Goal: Task Accomplishment & Management: Manage account settings

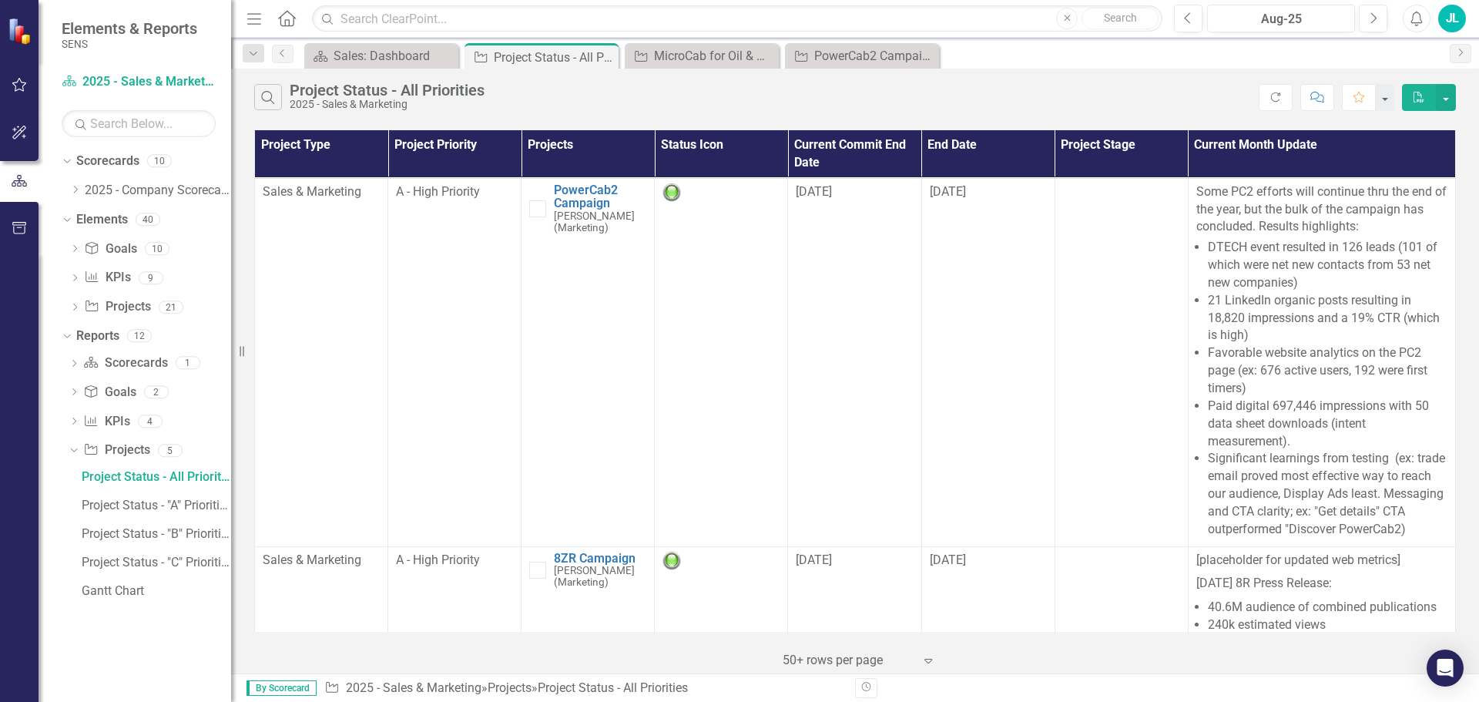
scroll to position [154, 0]
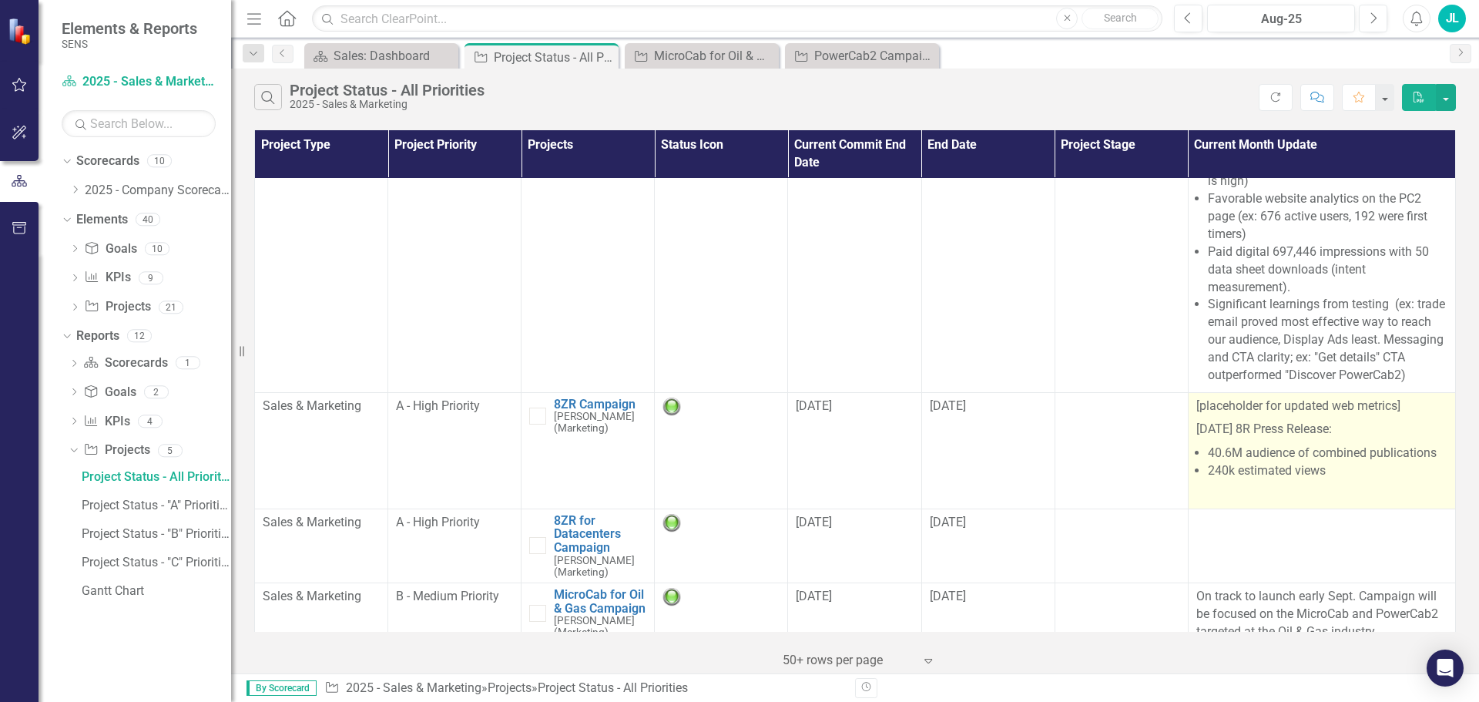
click at [1276, 406] on p "[placeholder for updated web metrics]" at bounding box center [1321, 407] width 251 height 21
click at [1275, 407] on p "[placeholder for updated web metrics]" at bounding box center [1321, 407] width 251 height 21
click at [1275, 406] on p "[placeholder for updated web metrics]" at bounding box center [1321, 407] width 251 height 21
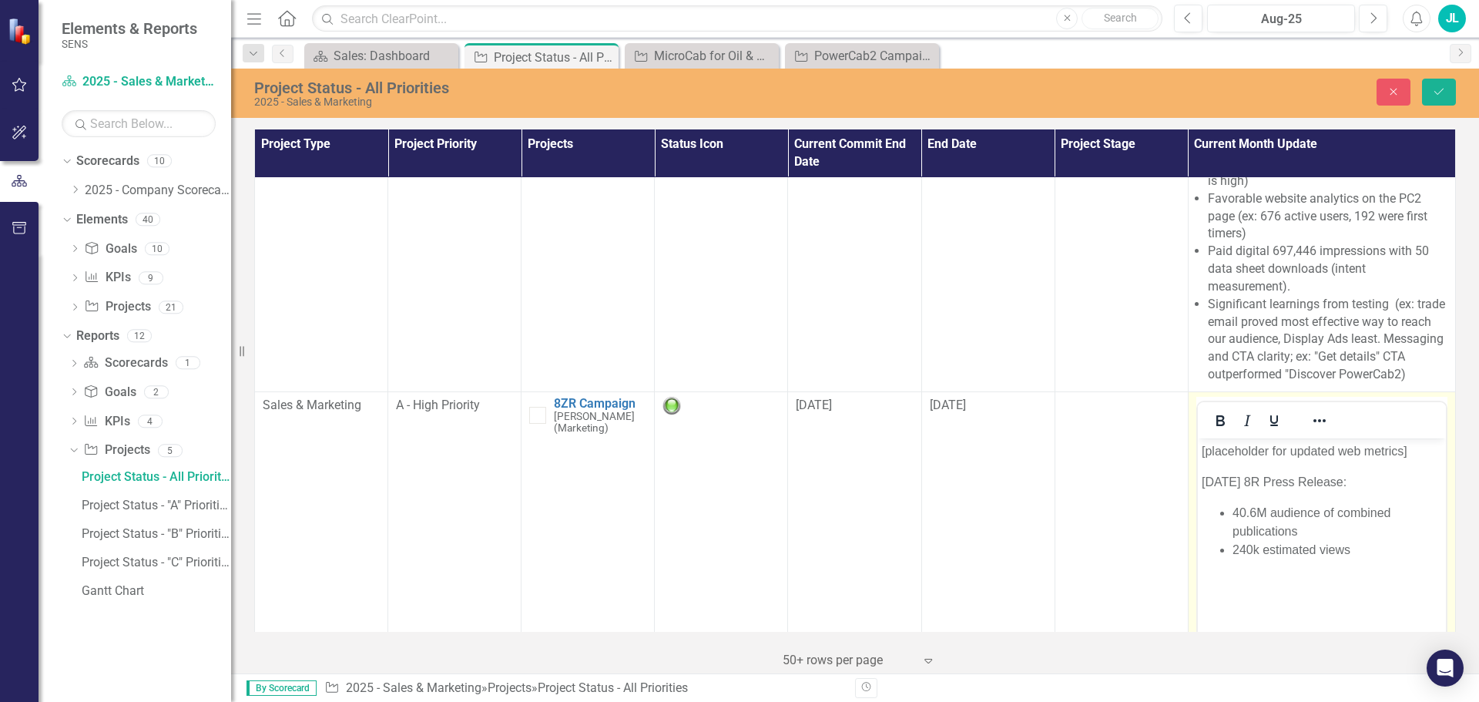
scroll to position [0, 0]
click at [1269, 458] on p "[placeholder for updated web metrics]" at bounding box center [1321, 450] width 240 height 18
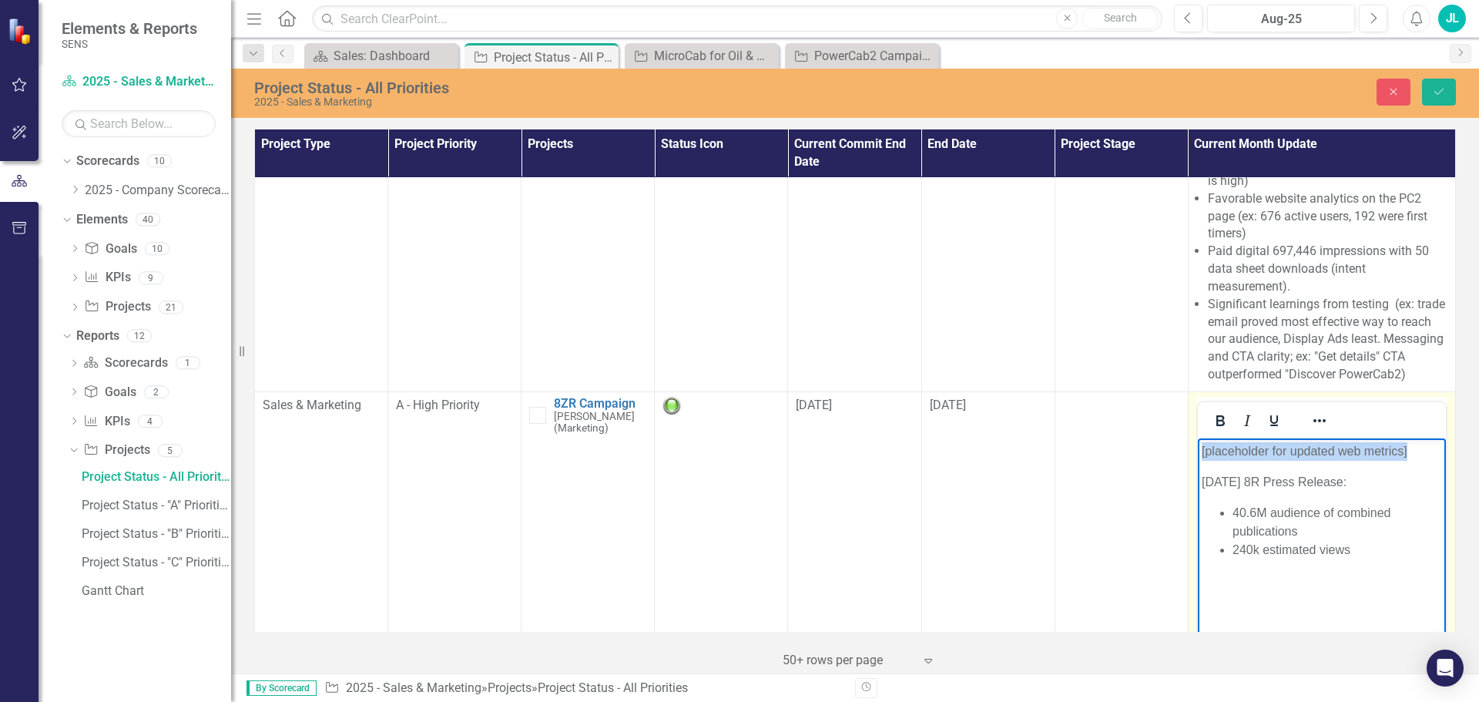
drag, startPoint x: 1396, startPoint y: 450, endPoint x: 1160, endPoint y: 453, distance: 235.7
click at [1197, 453] on html "[placeholder for updated web metrics] [DATE] 8R Press Release: 40.6M audience o…" at bounding box center [1321, 552] width 248 height 231
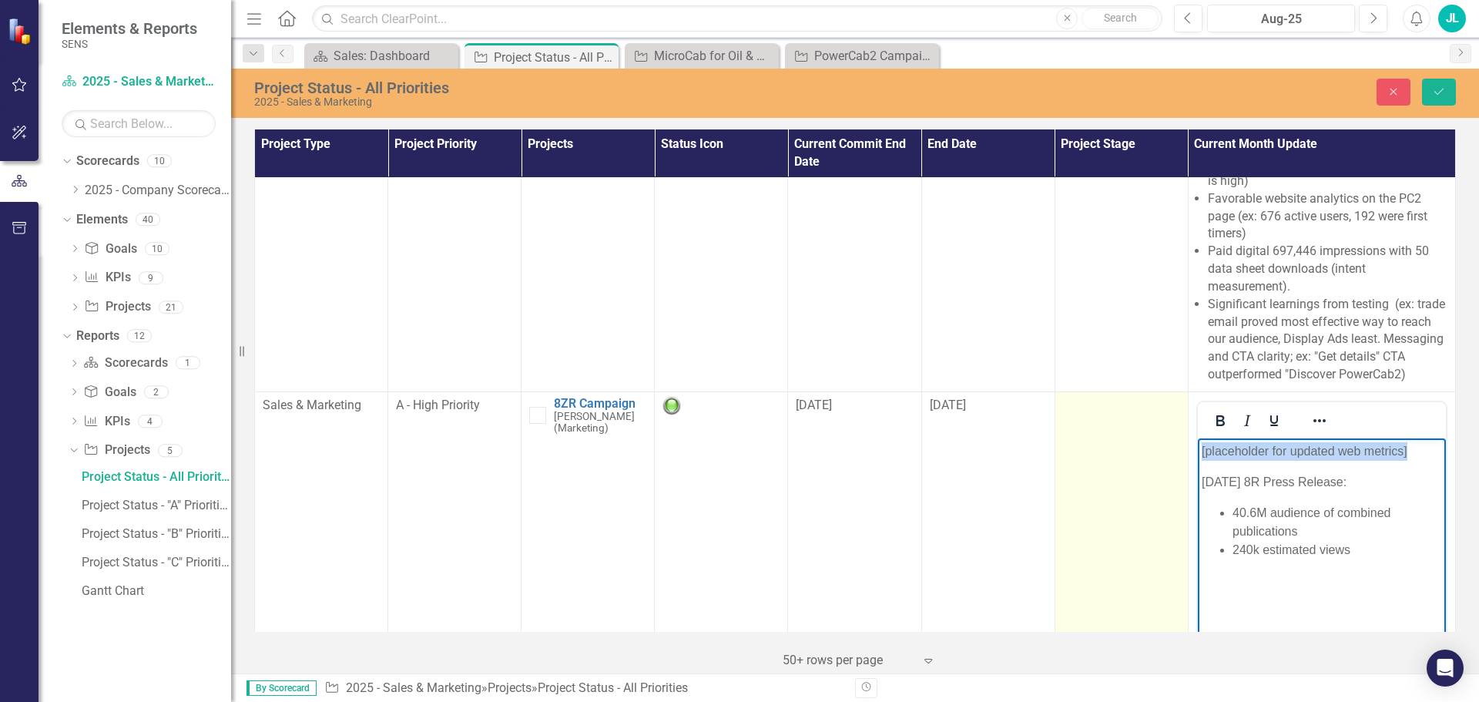
paste body "Rich Text Area. Press ALT-0 for help."
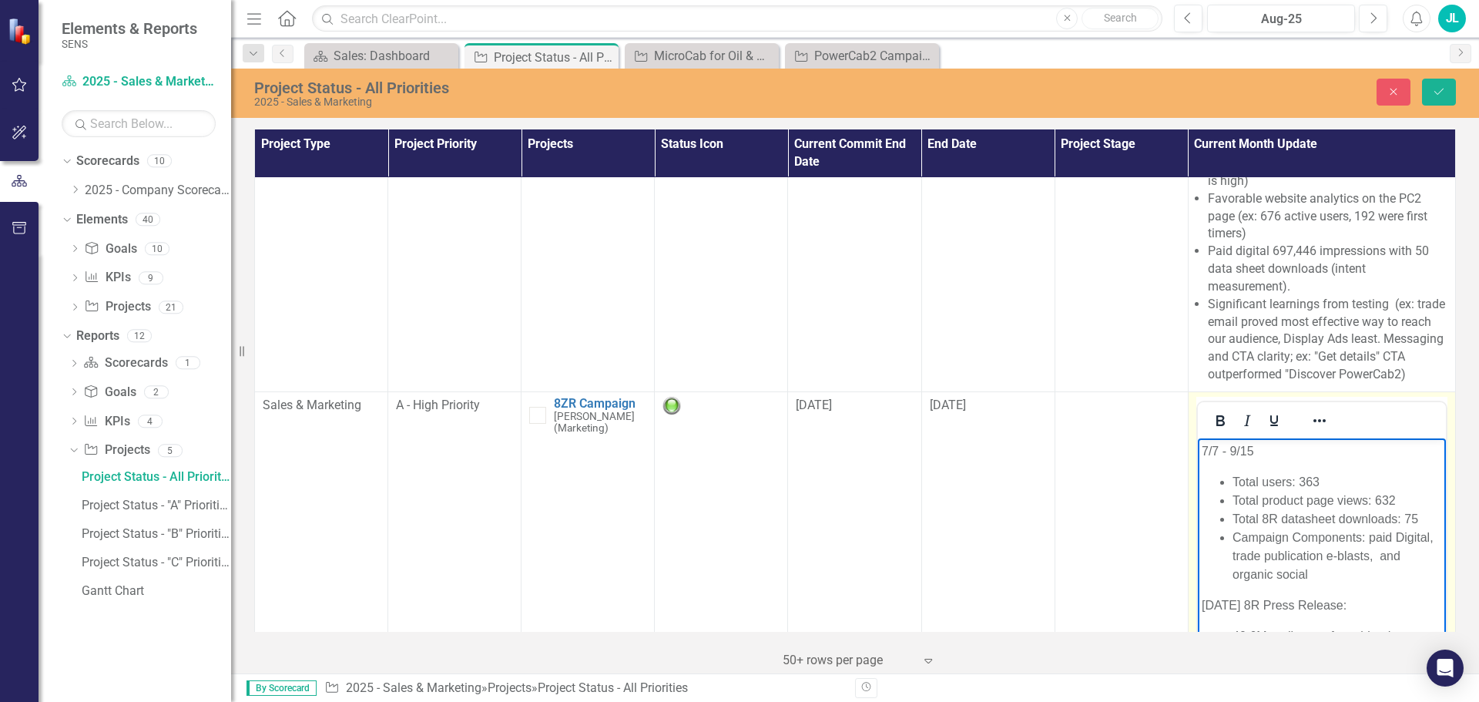
click at [1270, 449] on p "7/7 - 9/15" at bounding box center [1321, 450] width 240 height 18
click at [1279, 481] on li "Total users: 363" at bounding box center [1337, 481] width 210 height 18
click at [1386, 482] on li "Total website visitors: 363" at bounding box center [1337, 481] width 210 height 18
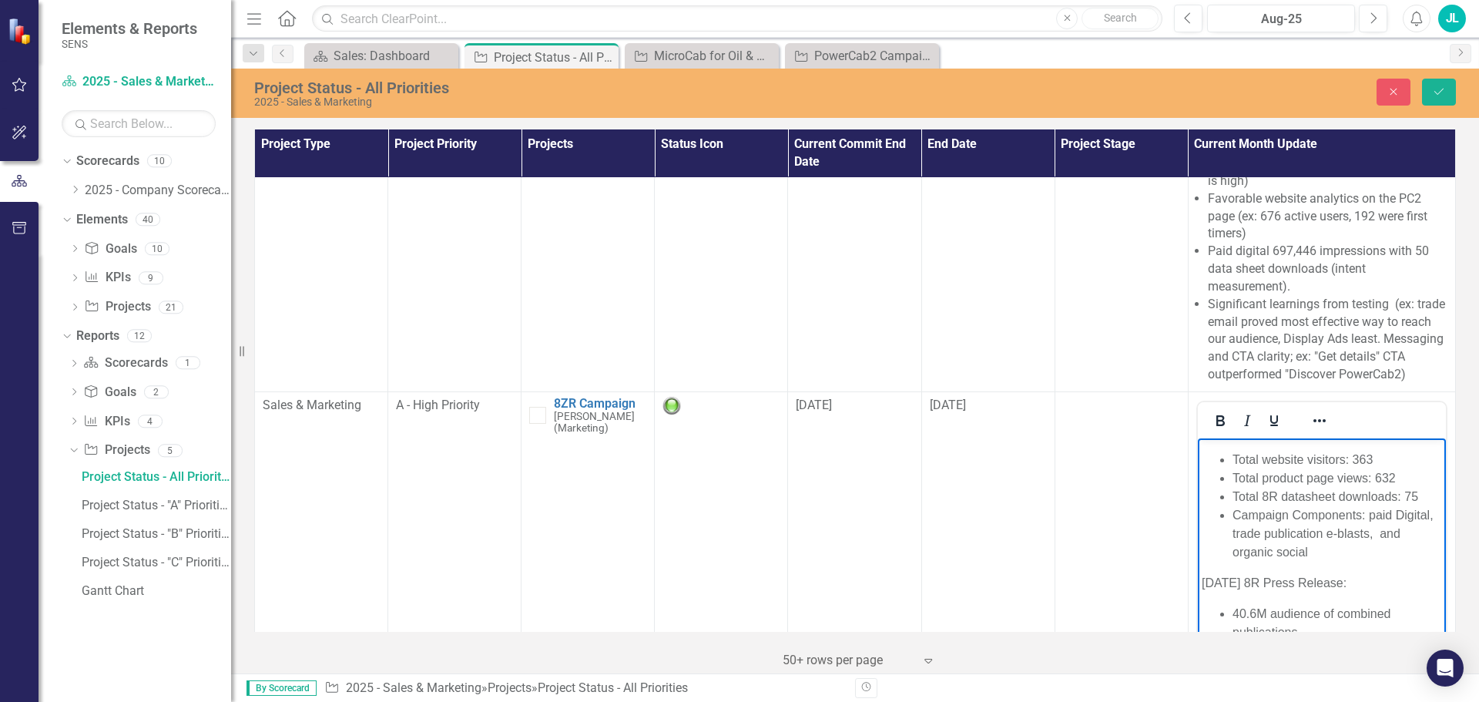
scroll to position [231, 0]
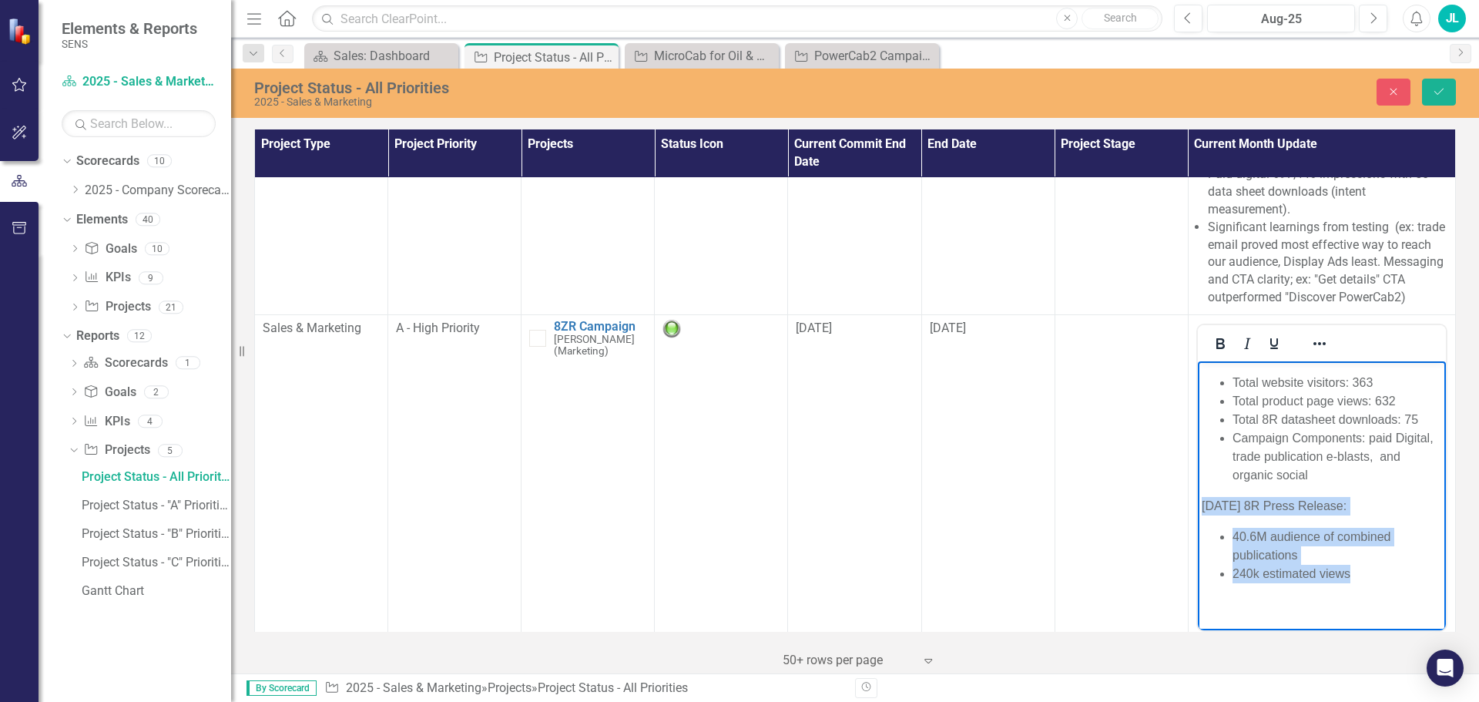
drag, startPoint x: 1350, startPoint y: 572, endPoint x: 1199, endPoint y: 504, distance: 165.5
click at [1199, 504] on body "7/7 - 9/15 Total website visitors: 363 Total product page views: 632 Total 8R d…" at bounding box center [1321, 483] width 248 height 291
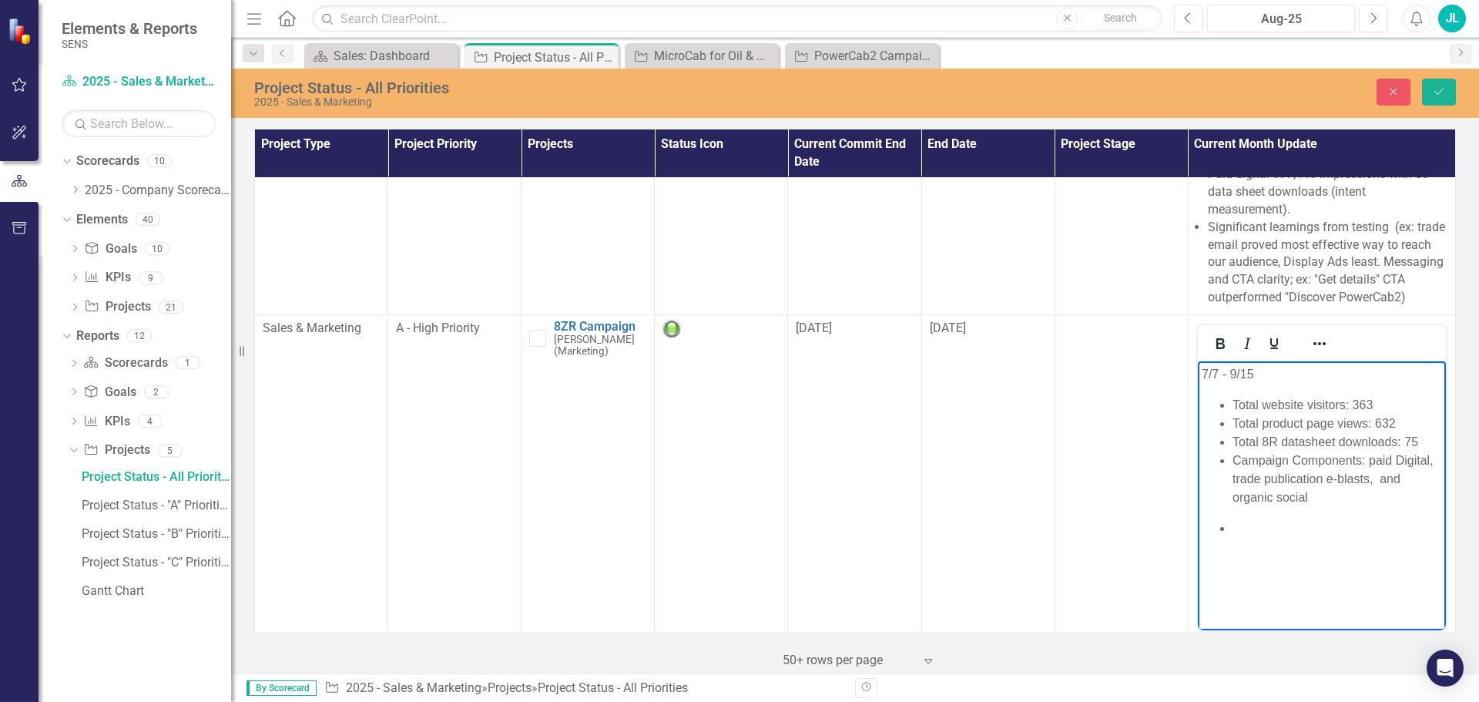
click at [1232, 458] on li "Campaign Components: paid Digital, trade publication e-blasts, and organic soci…" at bounding box center [1337, 478] width 210 height 55
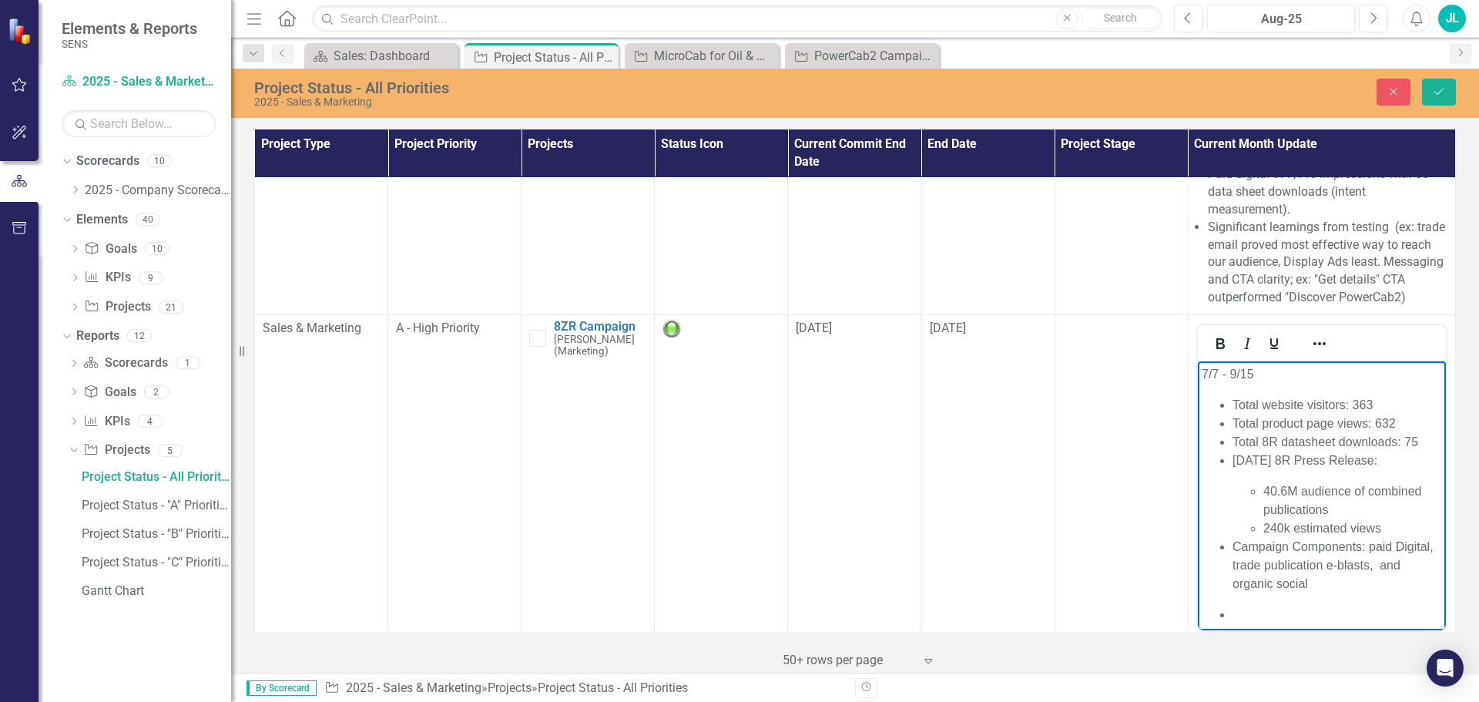
click at [1298, 480] on li "[DATE] 8R Press Release: 40.6M audience of combined publications 240k estimated…" at bounding box center [1337, 494] width 210 height 86
drag, startPoint x: 1339, startPoint y: 584, endPoint x: 1227, endPoint y: 545, distance: 118.9
click at [1227, 545] on ul "Total website visitors: 363 Total product page views: 632 Total 8R datasheet do…" at bounding box center [1321, 493] width 240 height 197
click at [1230, 407] on ul "Total website visitors: 363 Total product page views: 632 Total 8R datasheet do…" at bounding box center [1321, 475] width 240 height 160
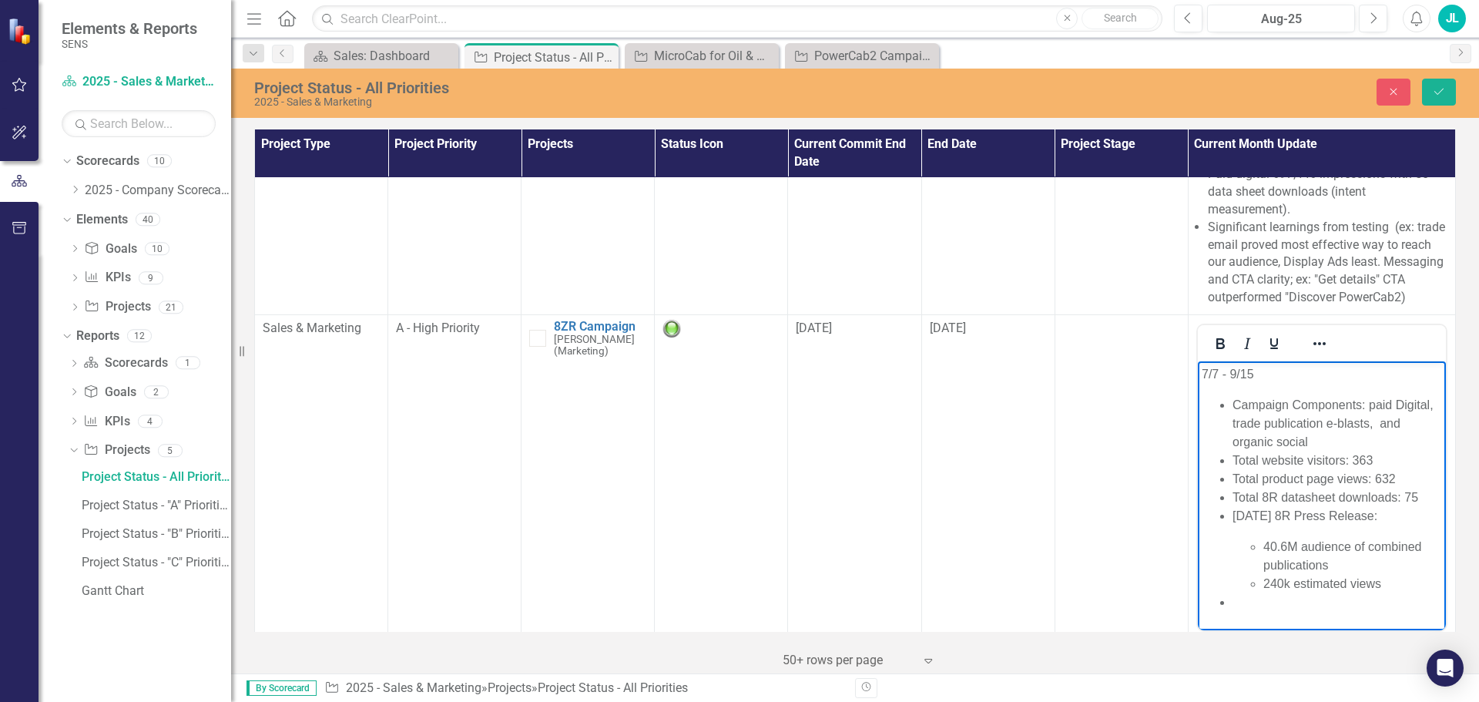
click at [1304, 526] on li "[DATE] 8R Press Release: 40.6M audience of combined publications 240k estimated…" at bounding box center [1337, 549] width 210 height 86
click at [1395, 515] on p "[DATE] 8R Press Release:" at bounding box center [1337, 515] width 210 height 18
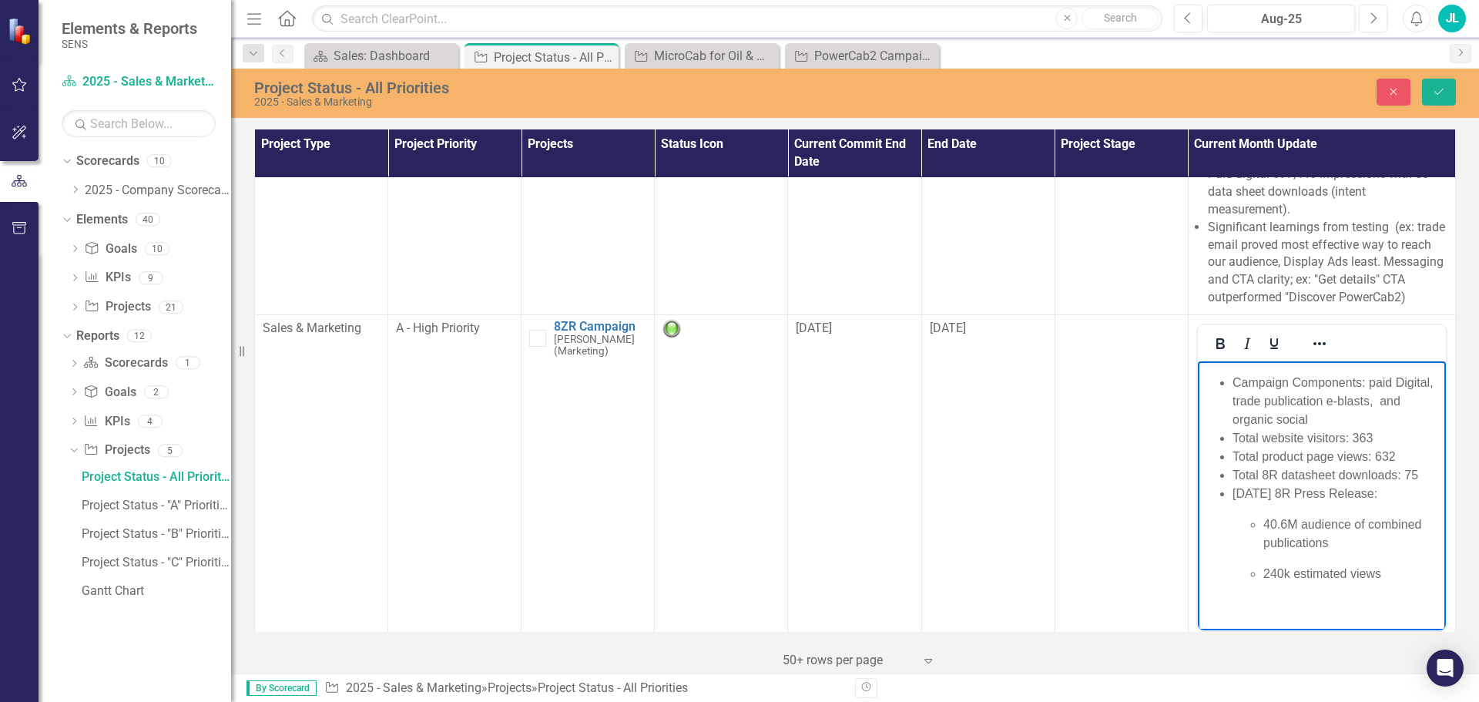
scroll to position [22, 0]
click at [1233, 382] on li "Campaign Components: paid Digital, trade publication e-blasts, and organic soci…" at bounding box center [1337, 400] width 210 height 55
click at [1440, 93] on icon "Save" at bounding box center [1439, 91] width 14 height 11
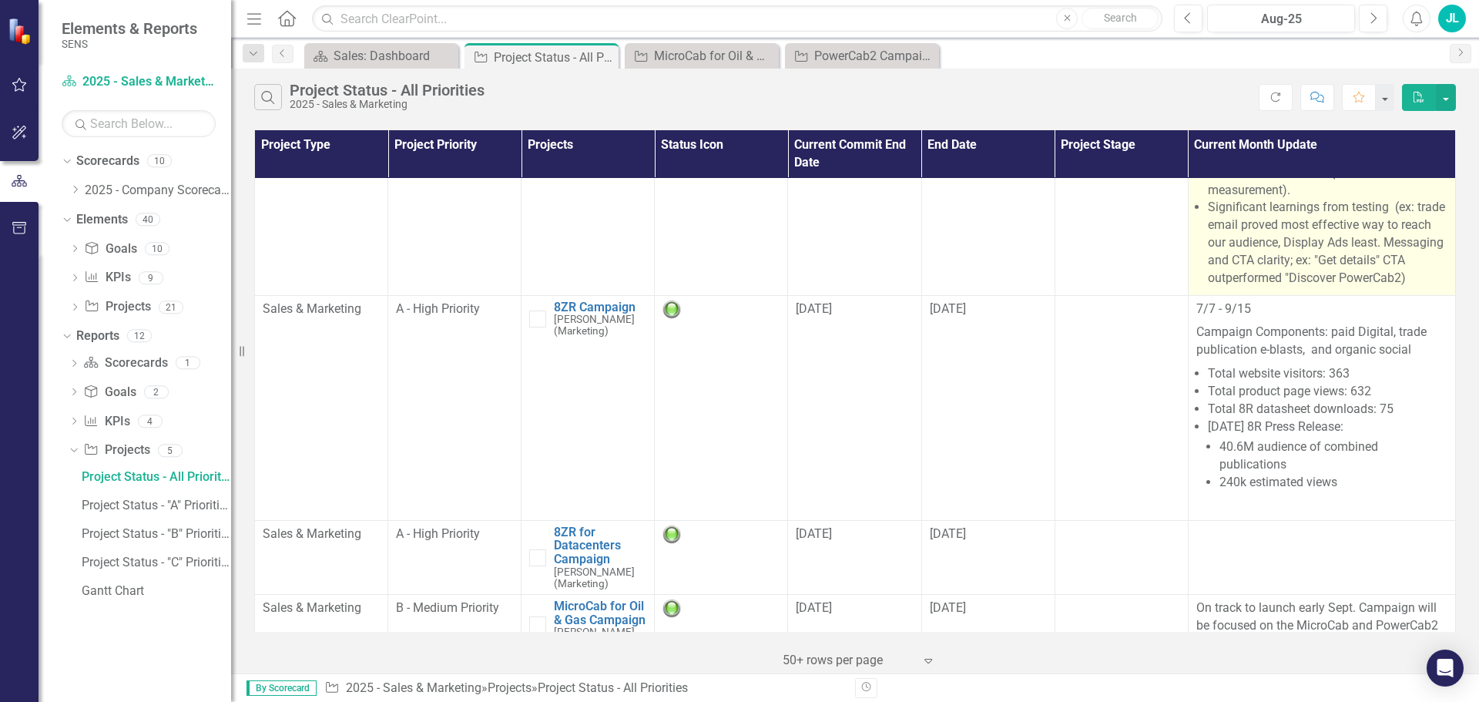
scroll to position [308, 0]
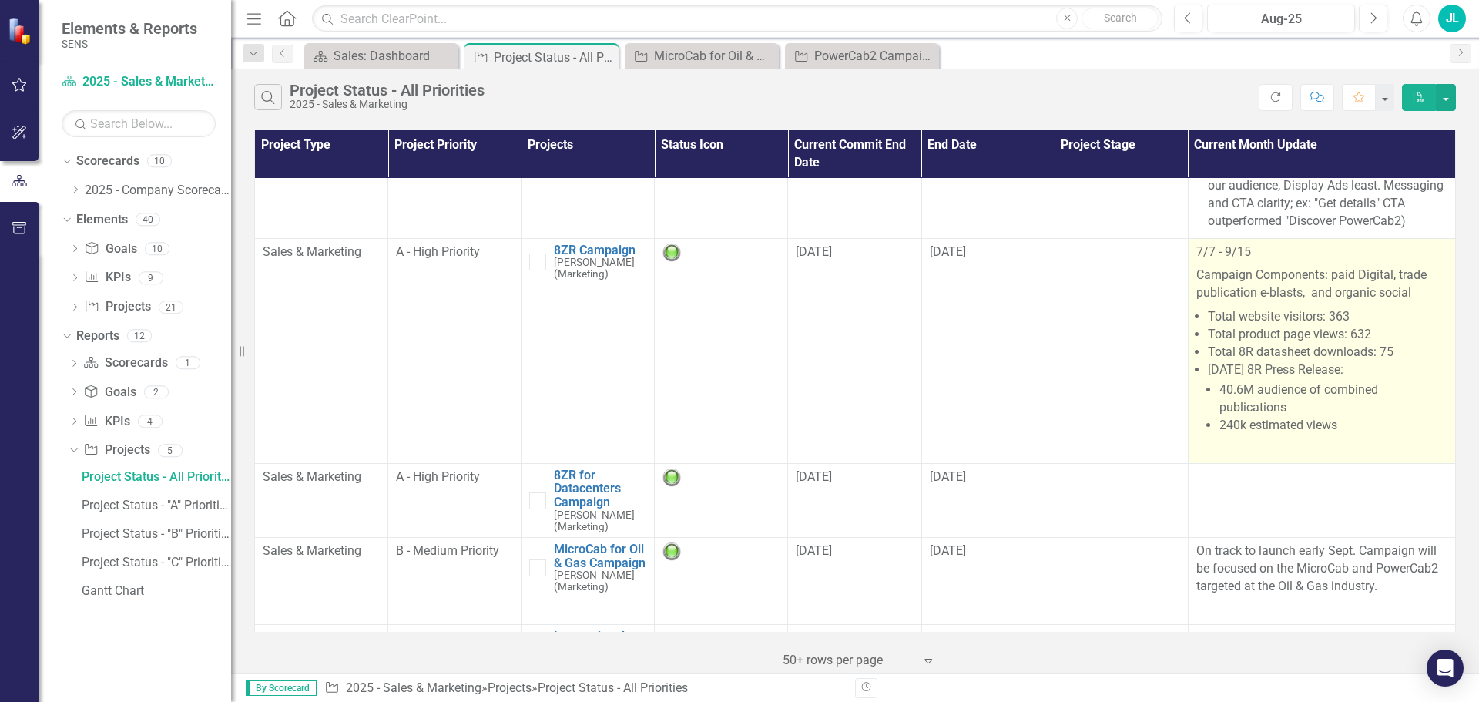
click at [1275, 314] on li "Total website visitors: 363" at bounding box center [1328, 317] width 240 height 18
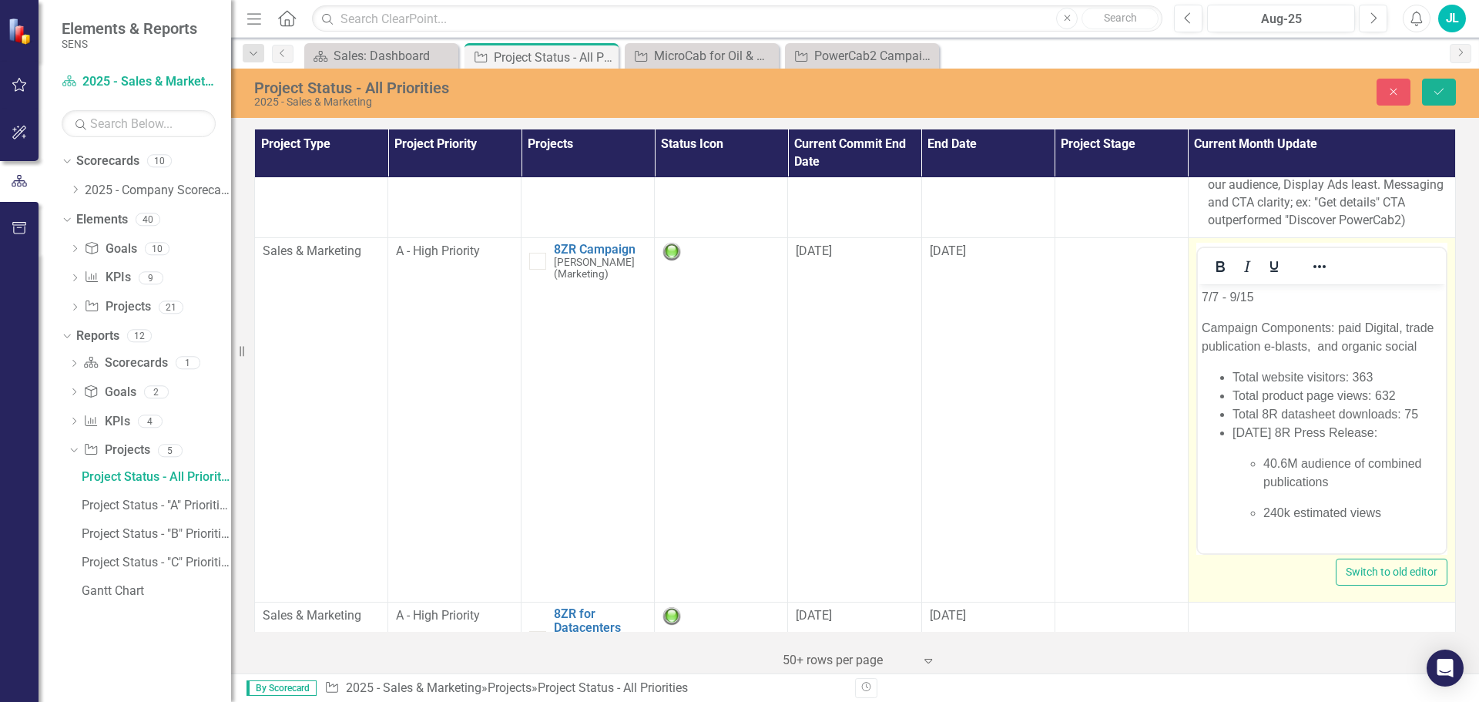
scroll to position [0, 0]
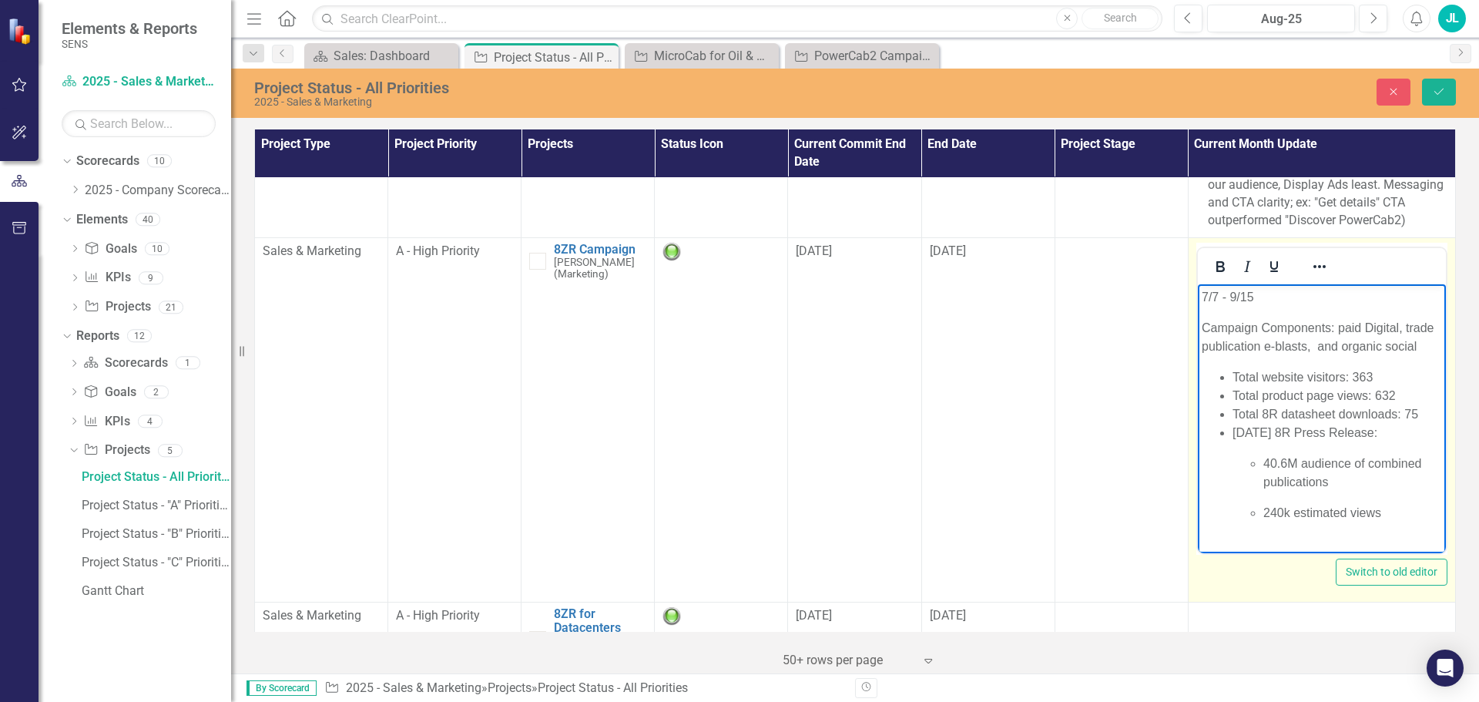
click at [1372, 386] on li "Total website visitors: 363" at bounding box center [1337, 376] width 210 height 18
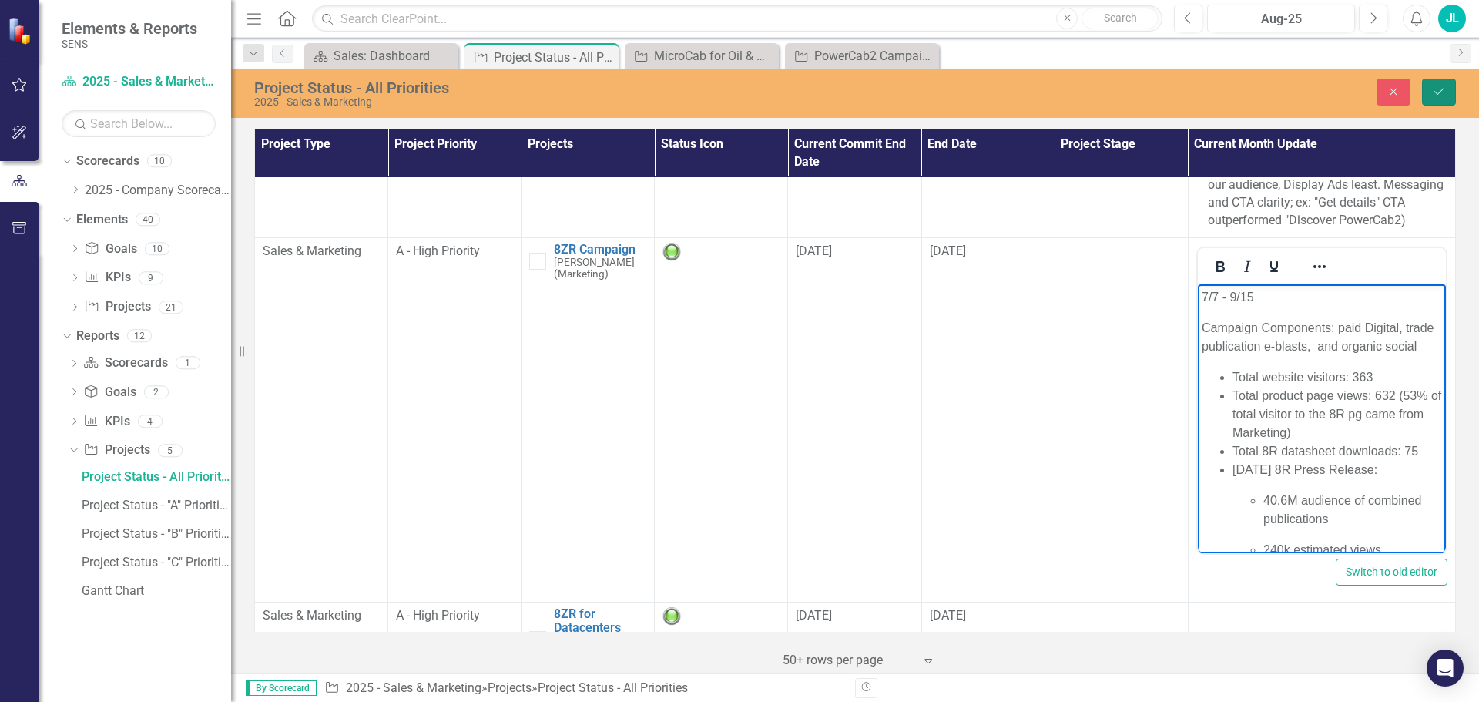
click at [1444, 89] on icon "Save" at bounding box center [1439, 91] width 14 height 11
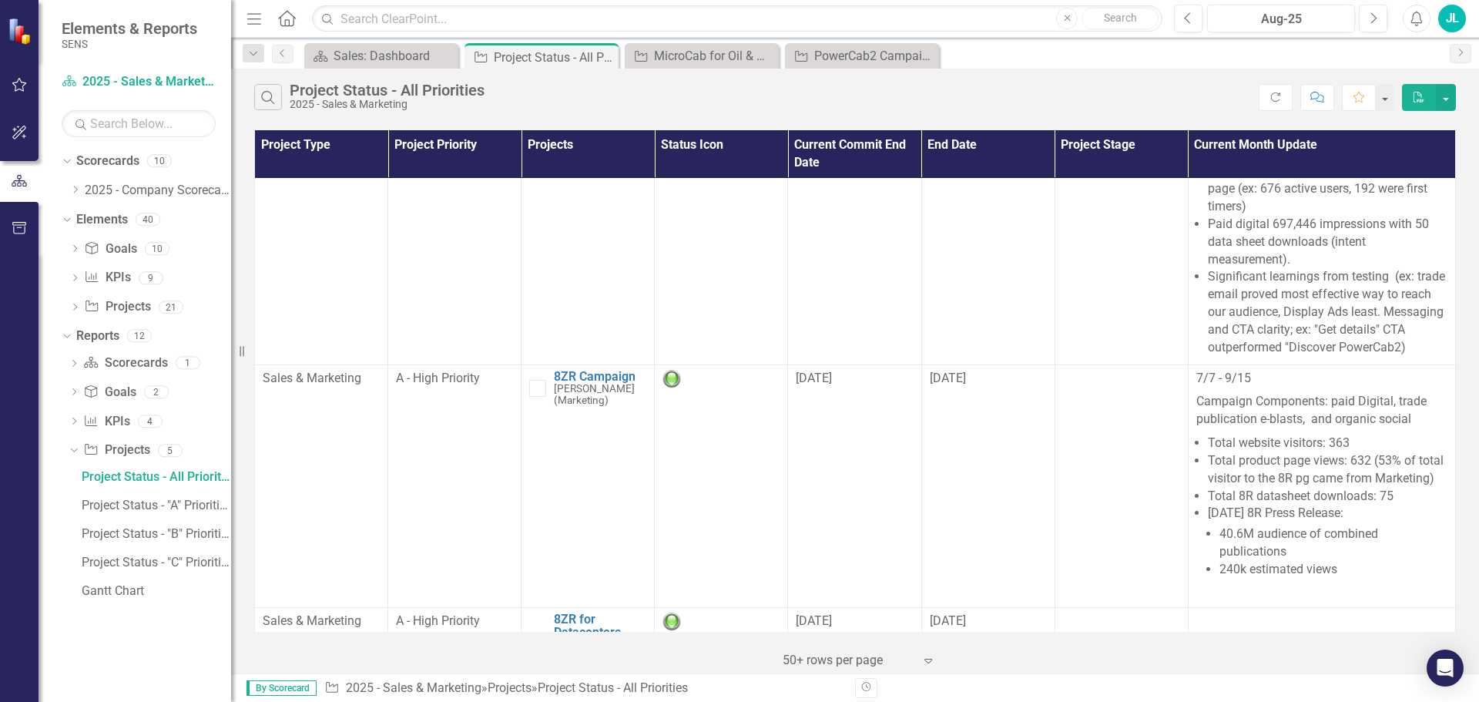
scroll to position [231, 0]
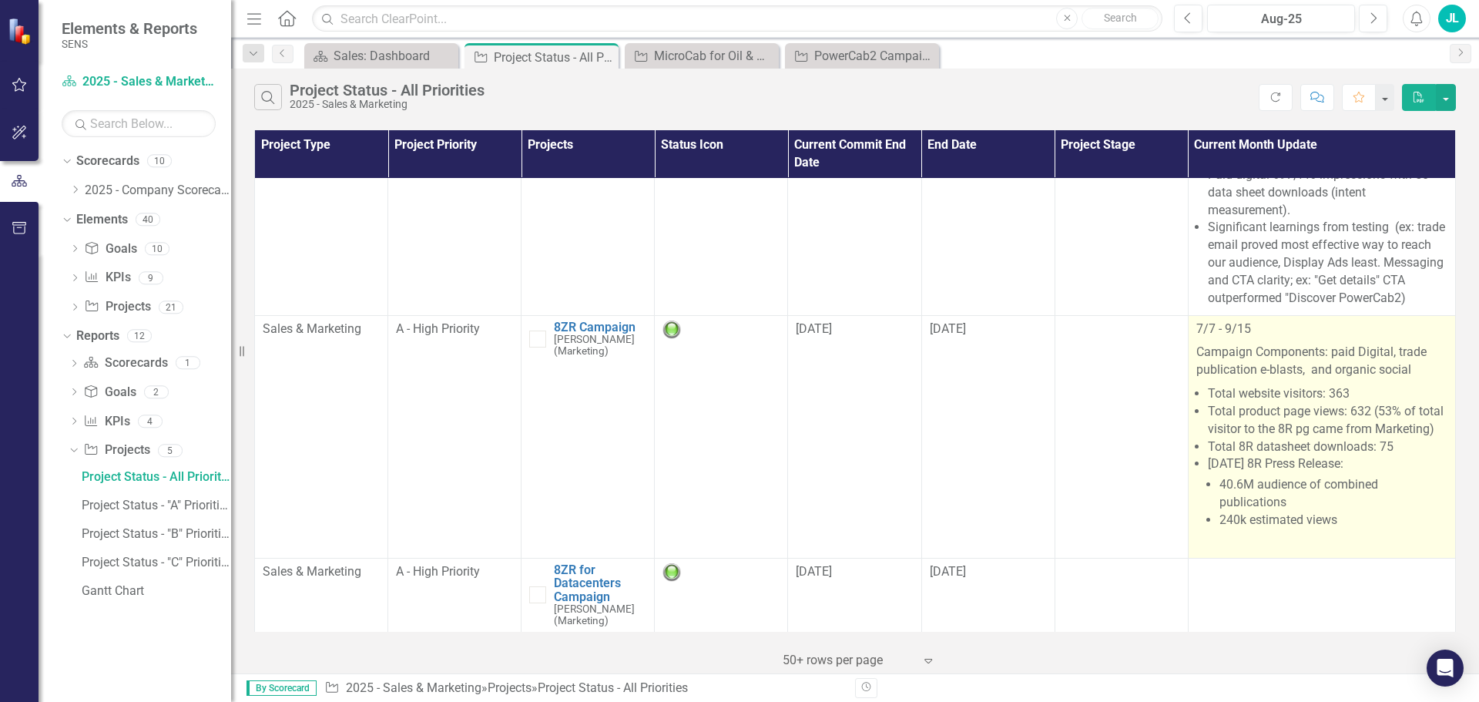
click at [1249, 428] on li "Total product page views: 632 (53% of total visitor to the 8R pg came from Mark…" at bounding box center [1328, 420] width 240 height 35
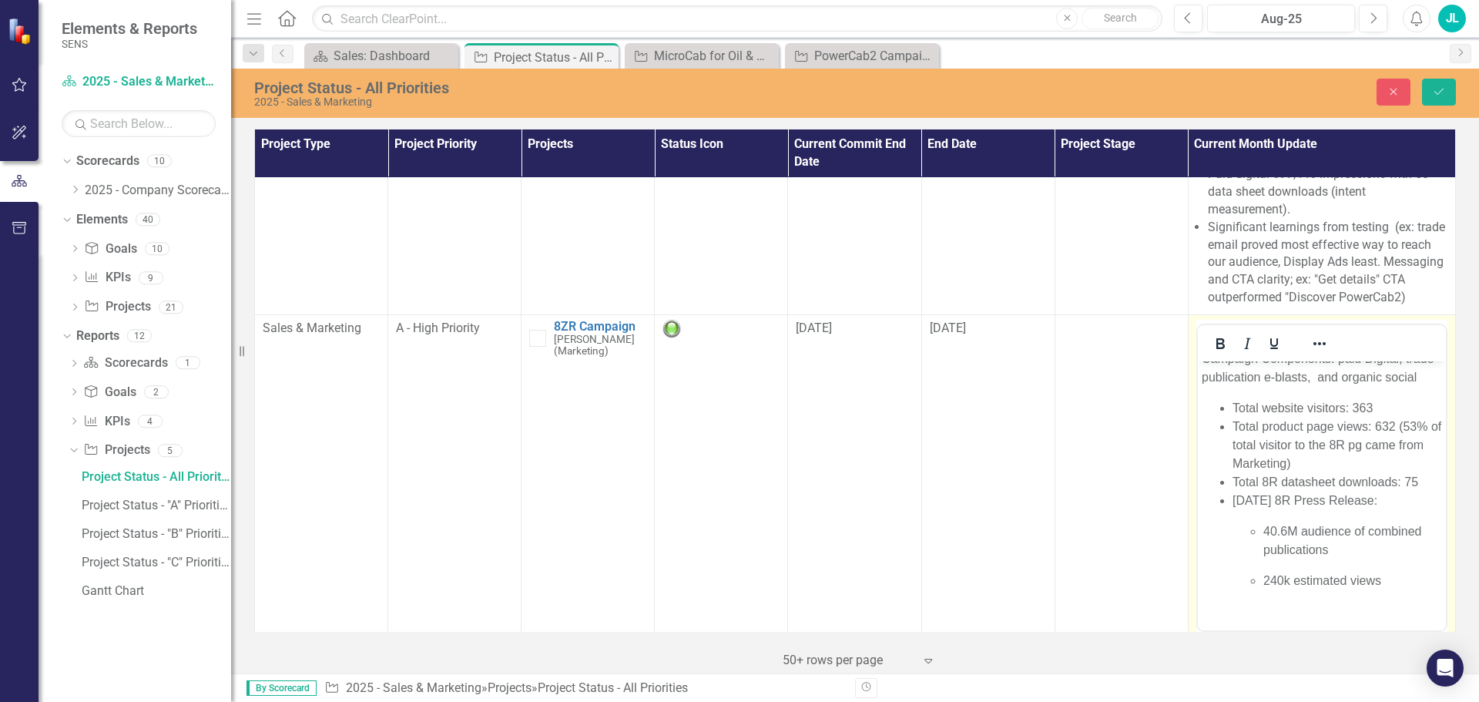
scroll to position [72, 0]
click at [1304, 441] on li "Total product page views: 632 (53% of total visitor to the 8R pg came from Mark…" at bounding box center [1337, 437] width 210 height 55
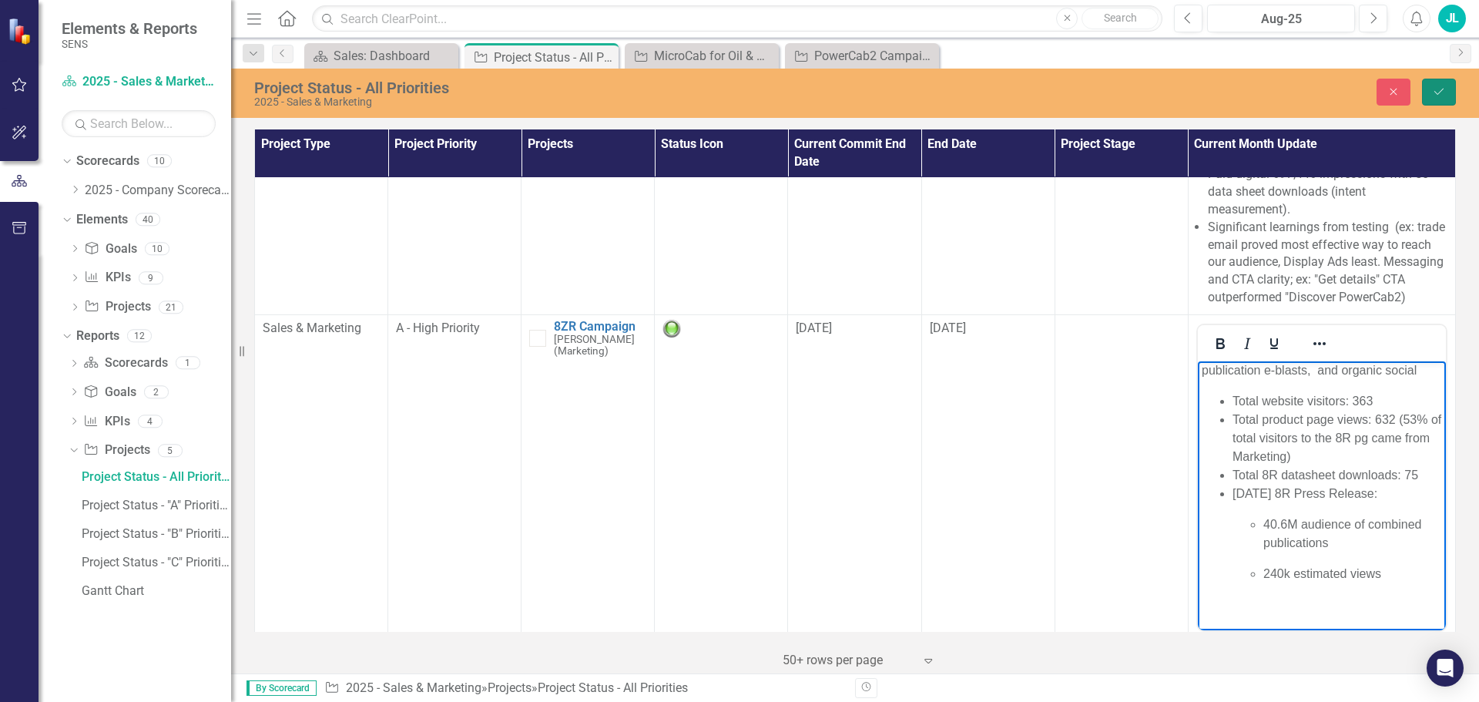
click at [1443, 87] on icon "Save" at bounding box center [1439, 91] width 14 height 11
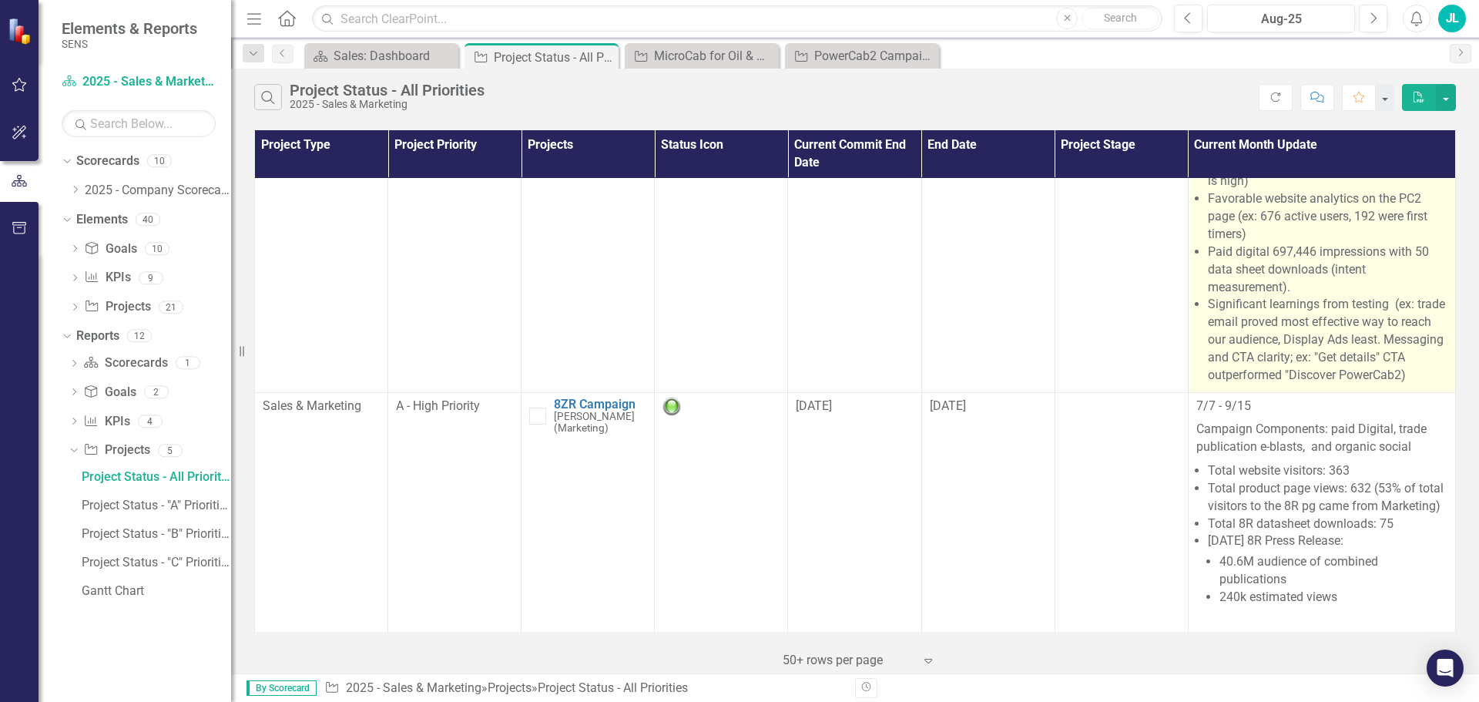
scroll to position [231, 0]
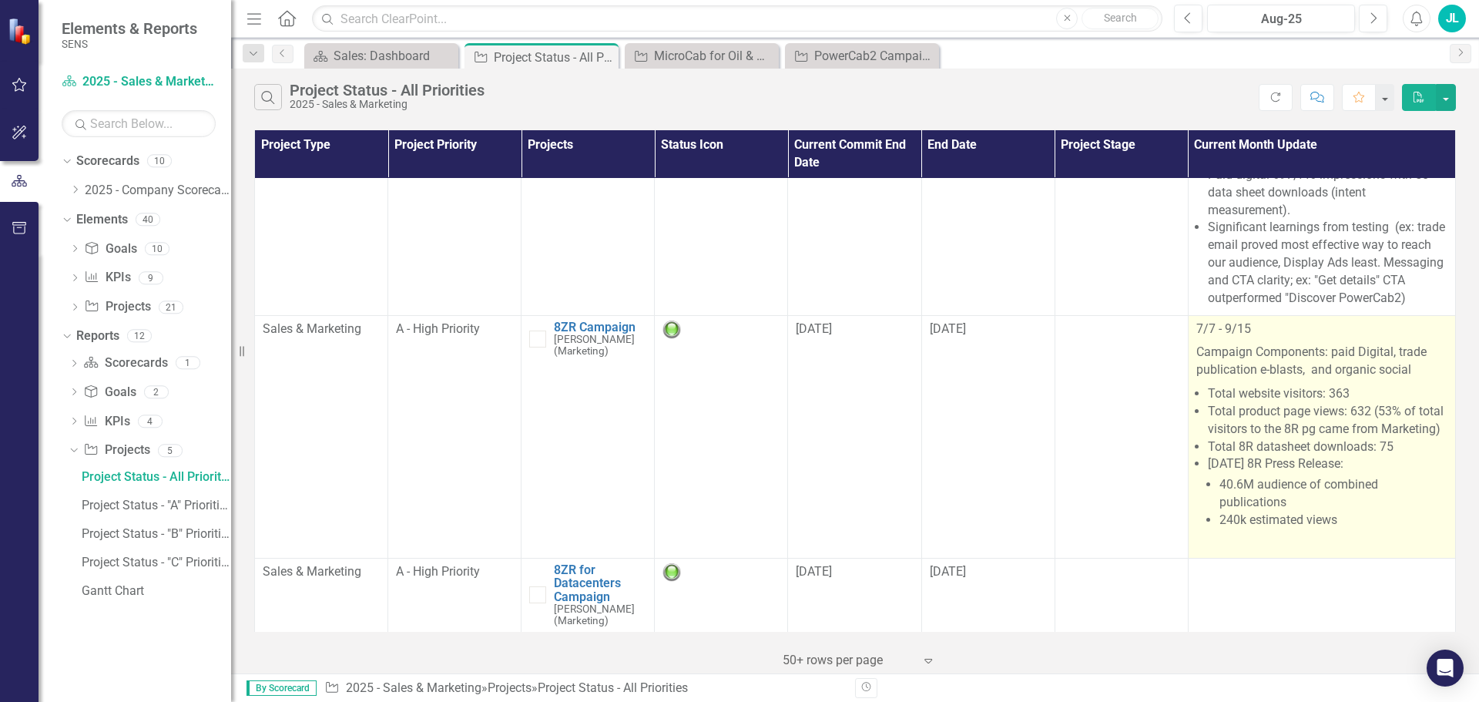
click at [1227, 335] on p "7/7 - 9/15" at bounding box center [1321, 330] width 251 height 21
click at [1227, 334] on p "7/7 - 9/15" at bounding box center [1321, 330] width 251 height 21
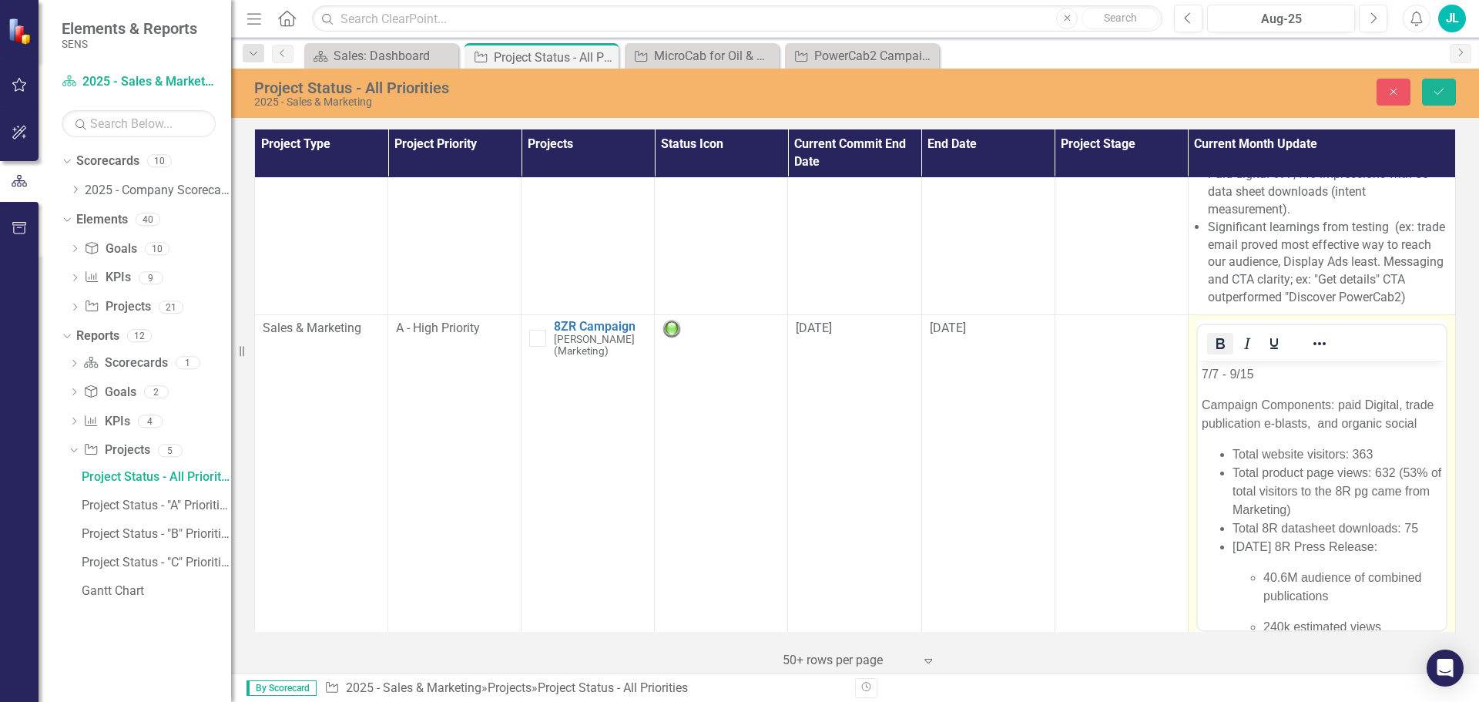
scroll to position [0, 0]
click at [1201, 375] on p "7/7 - 9/15" at bounding box center [1321, 373] width 240 height 18
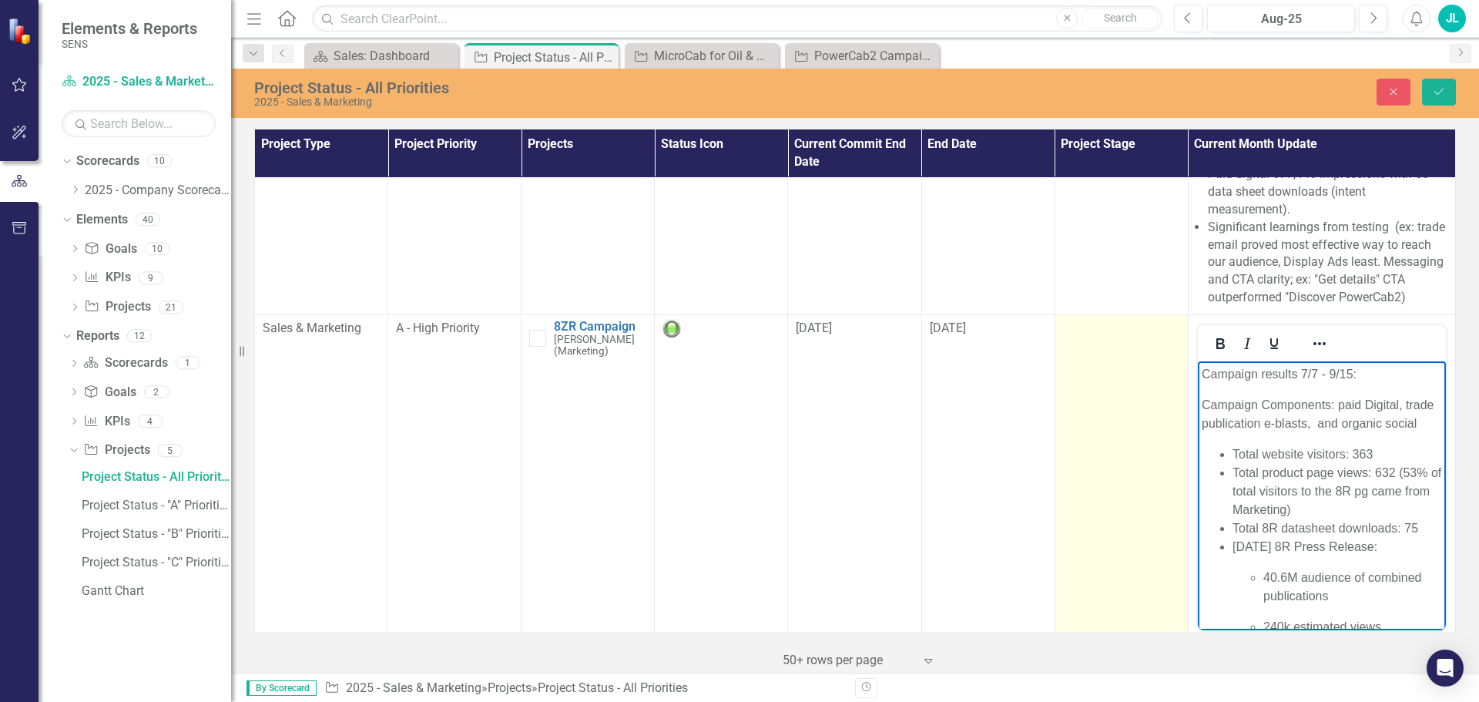
click at [1159, 424] on td at bounding box center [1120, 496] width 133 height 364
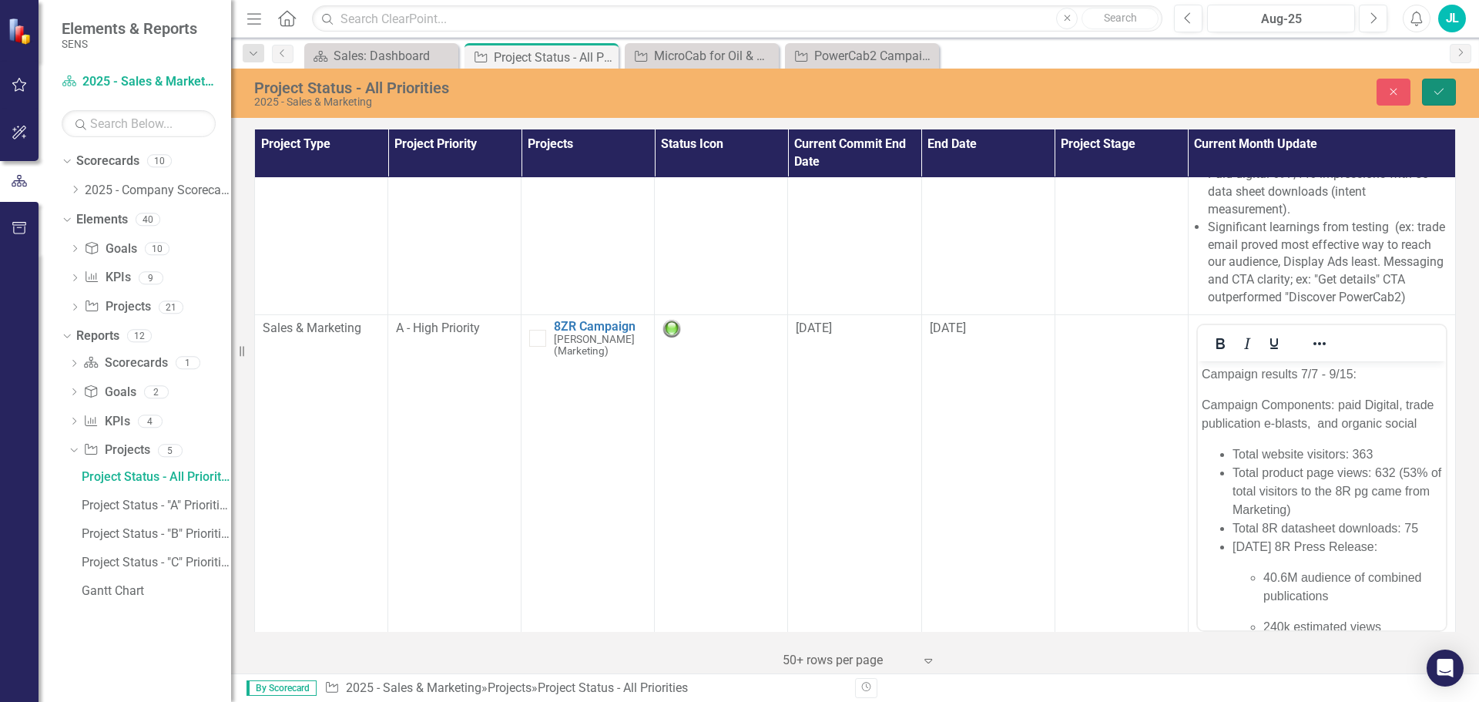
click at [1447, 95] on button "Save" at bounding box center [1439, 92] width 34 height 27
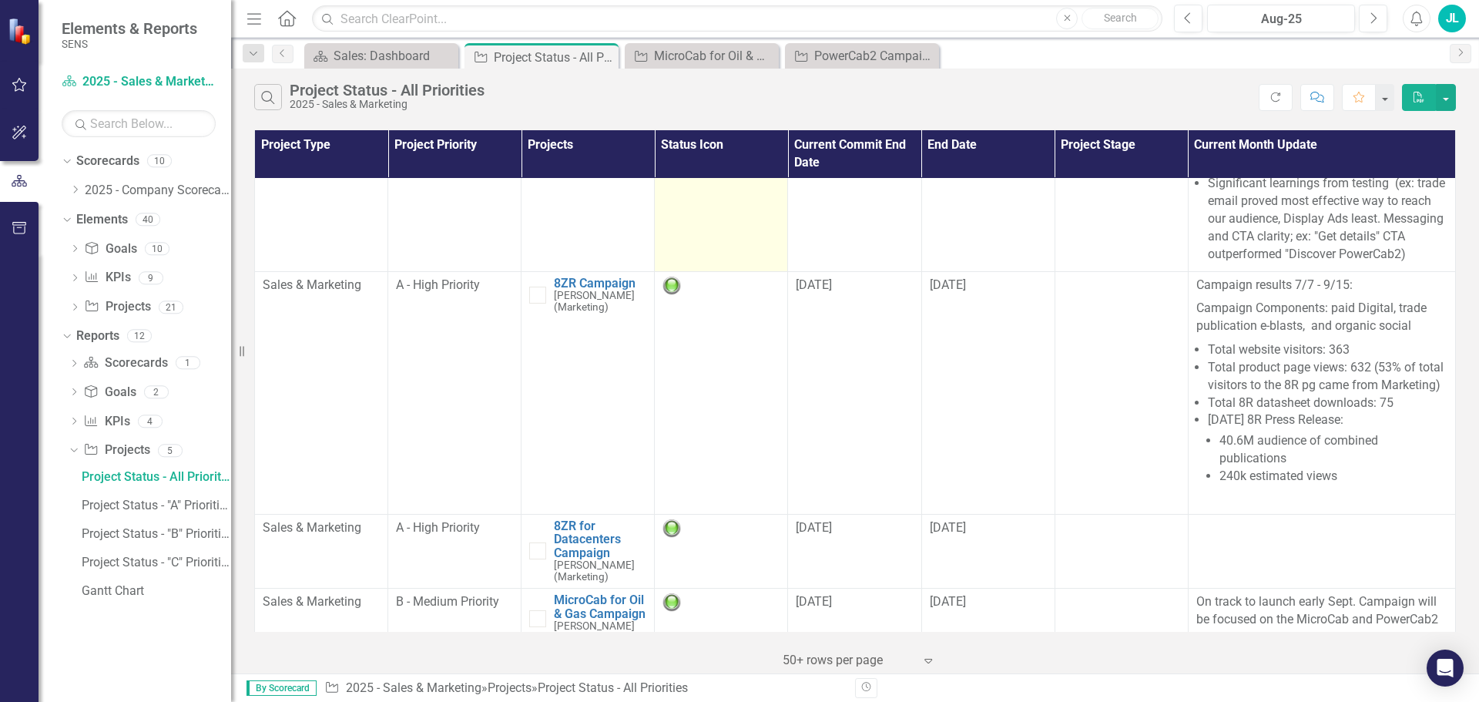
scroll to position [385, 0]
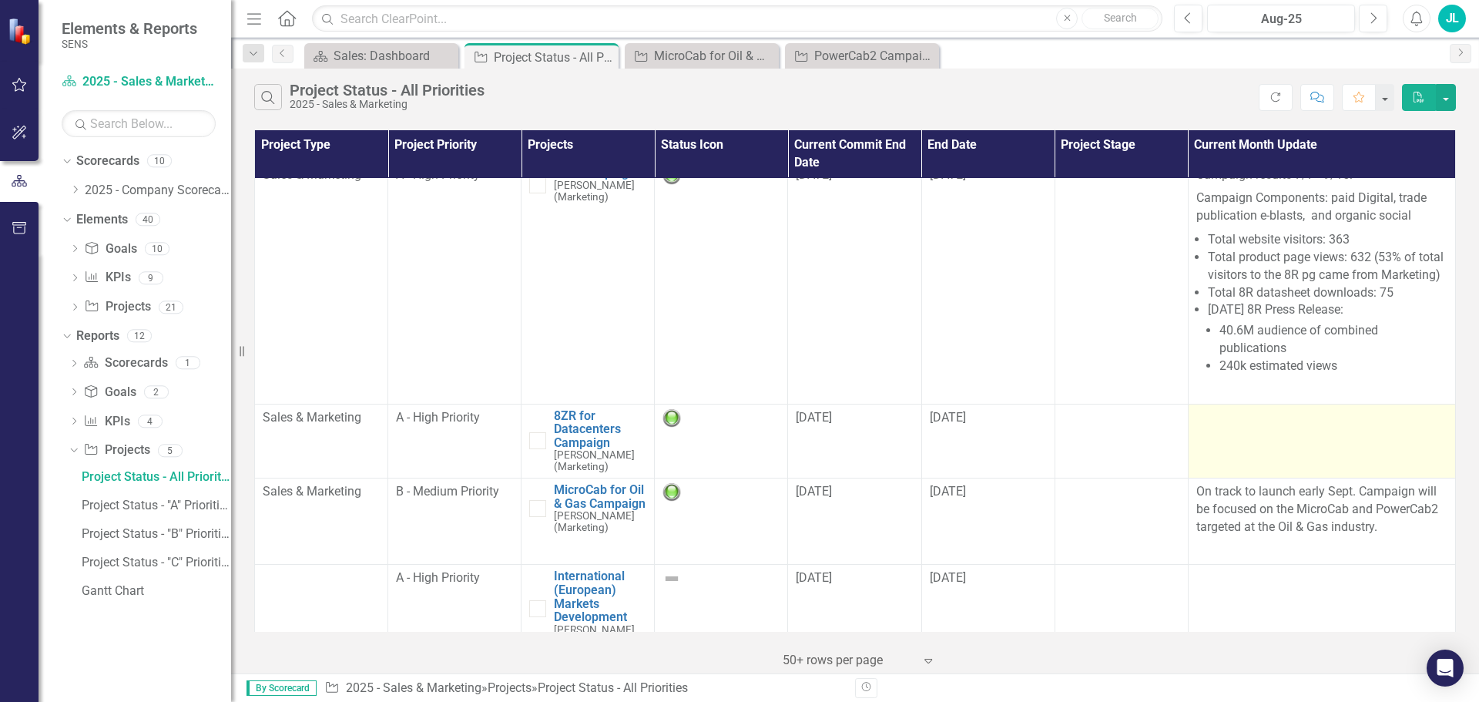
click at [1239, 432] on td at bounding box center [1321, 441] width 267 height 74
click at [1237, 430] on td at bounding box center [1321, 441] width 267 height 74
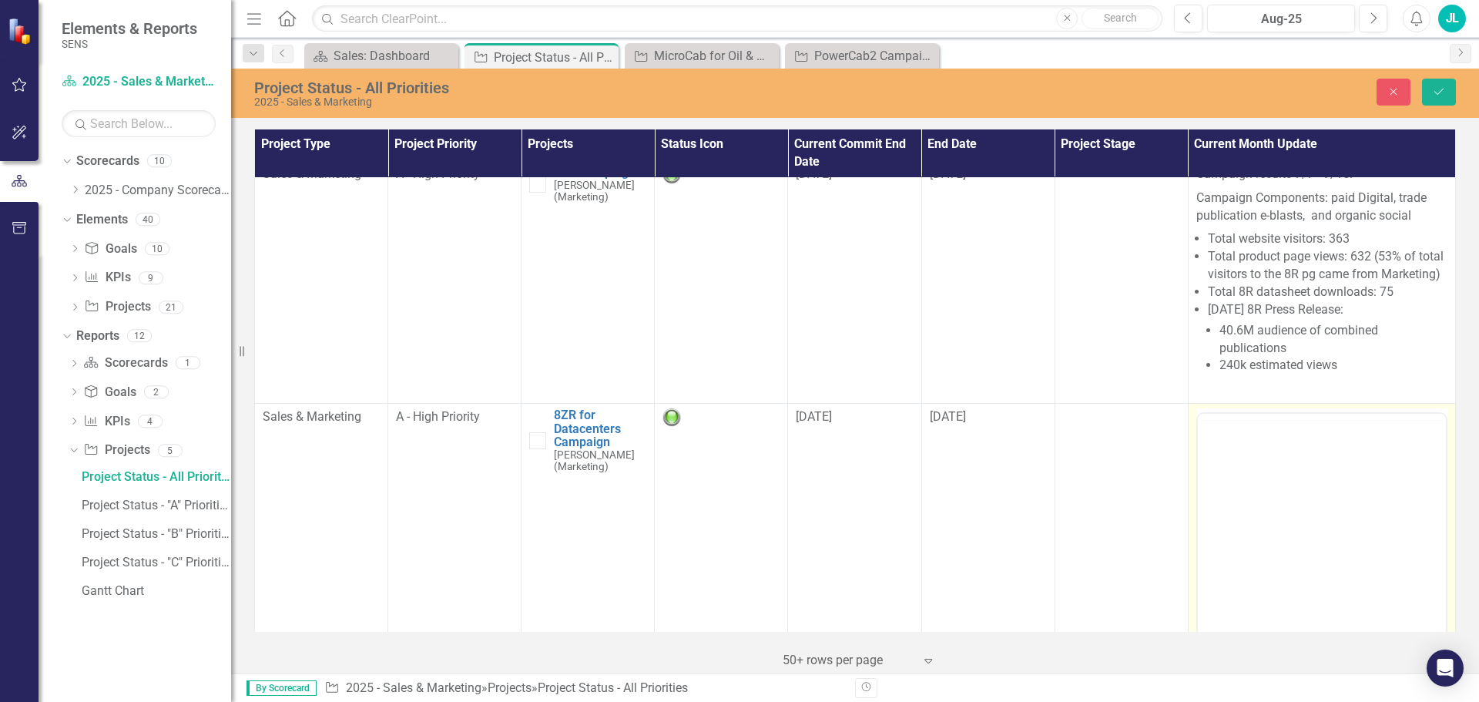
scroll to position [0, 0]
click at [1229, 497] on body "Rich Text Area. Press ALT-0 for help." at bounding box center [1321, 565] width 248 height 231
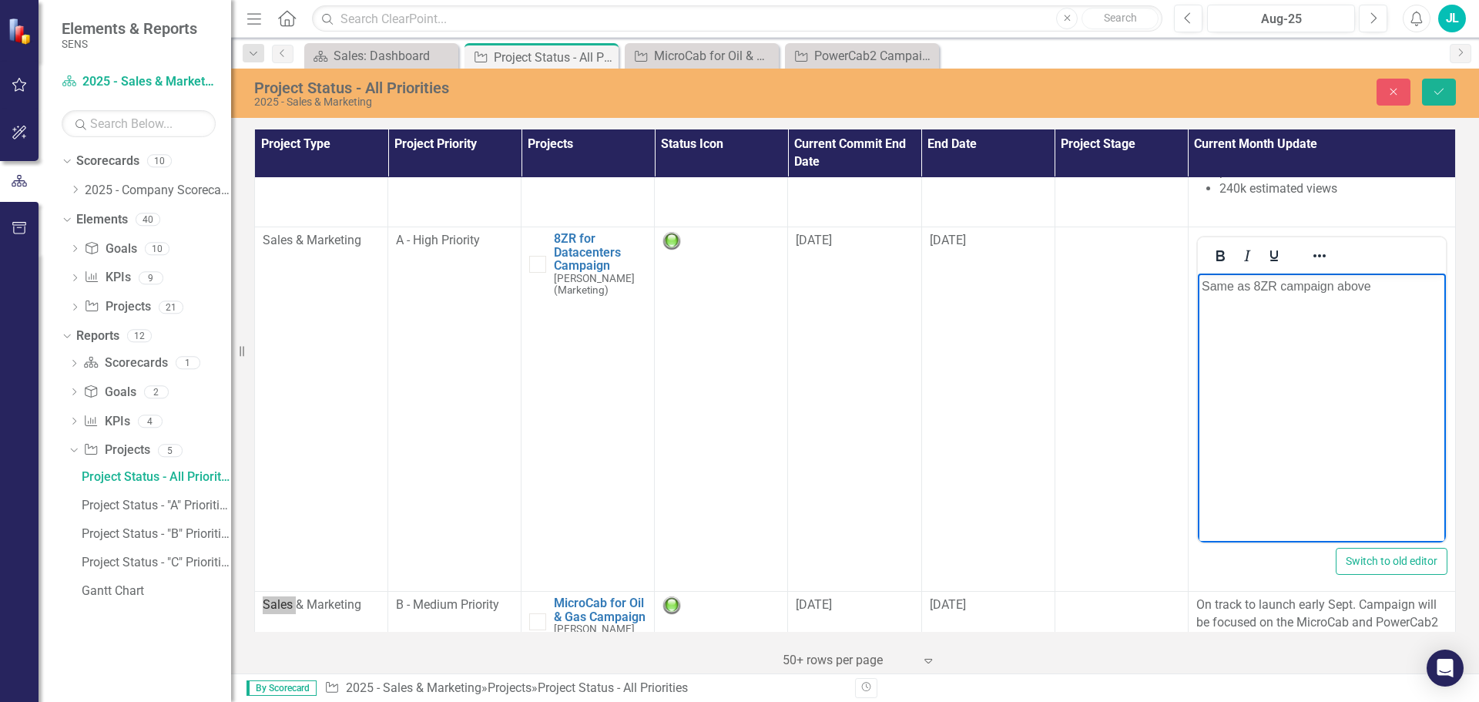
scroll to position [231, 0]
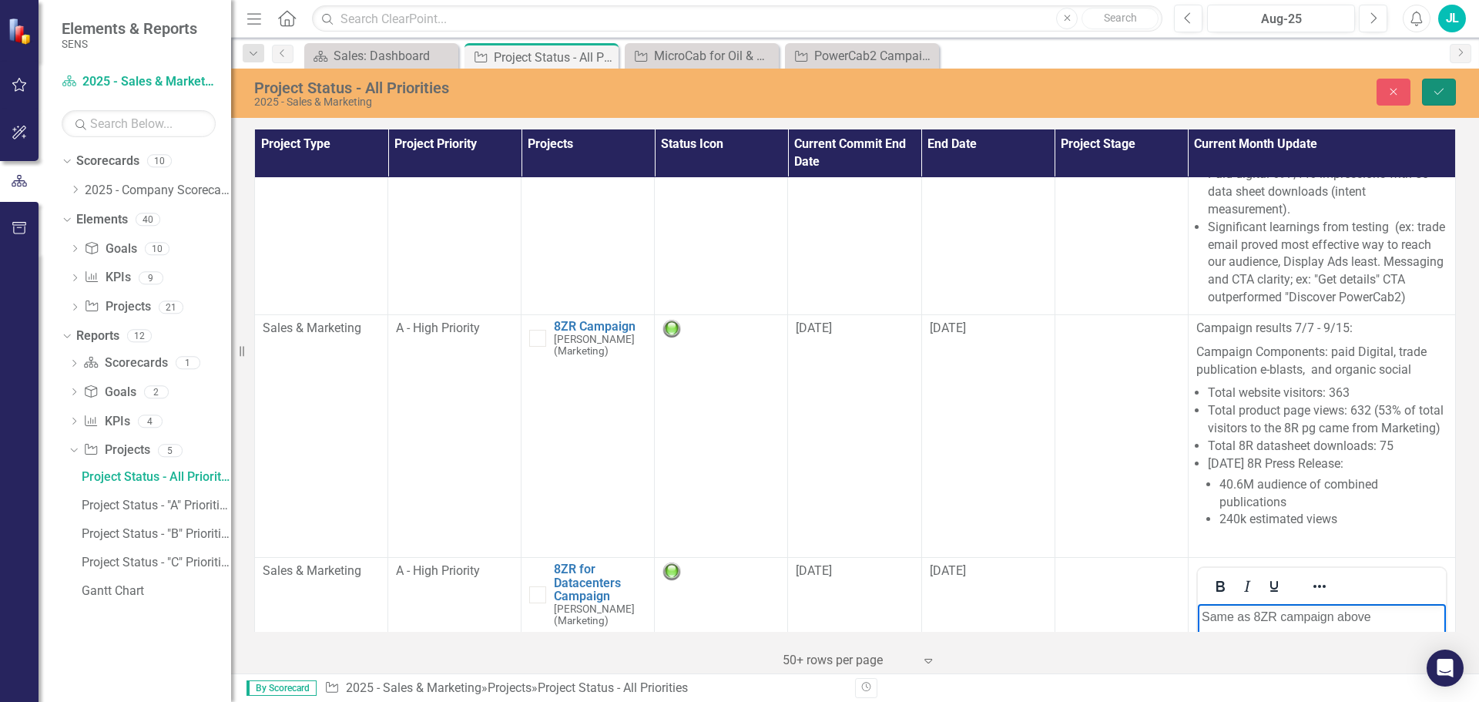
click at [1438, 89] on icon "Save" at bounding box center [1439, 91] width 14 height 11
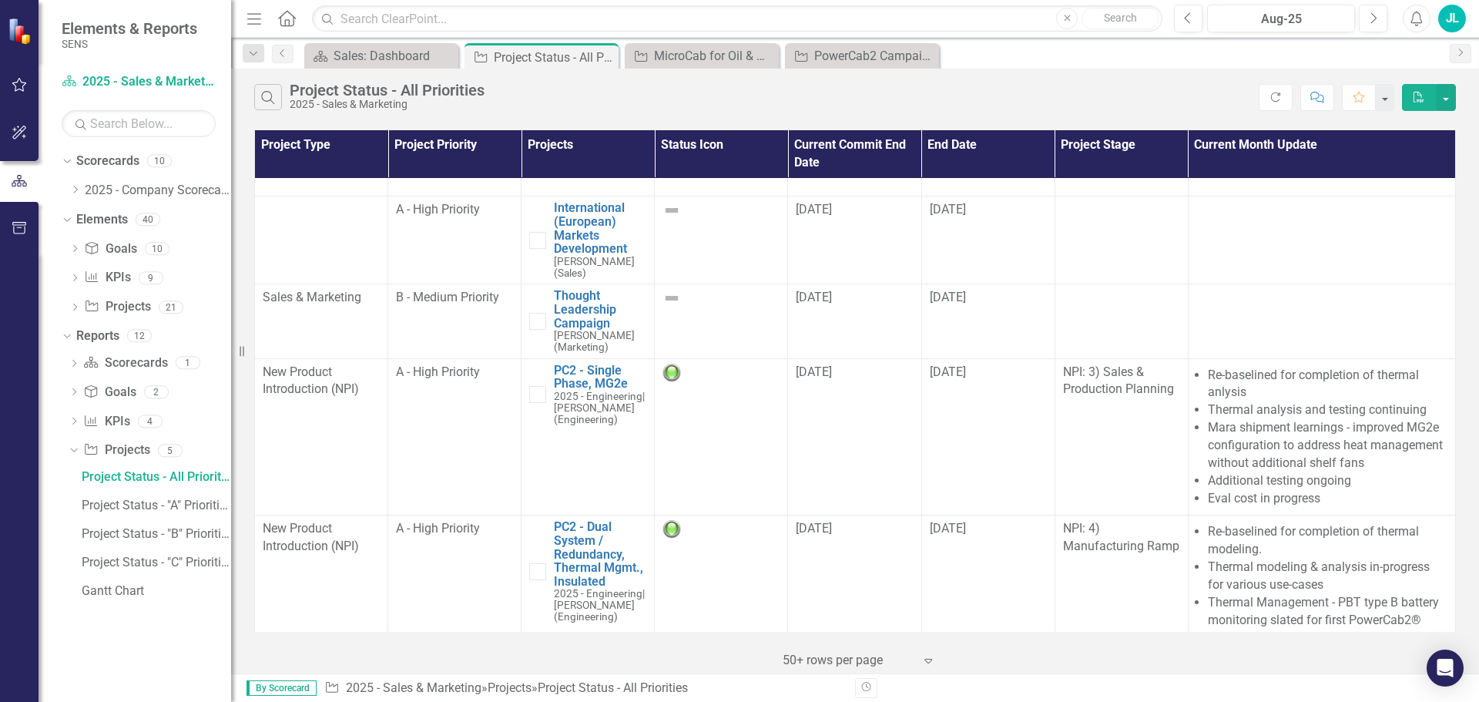
scroll to position [385, 0]
